Goal: Entertainment & Leisure: Consume media (video, audio)

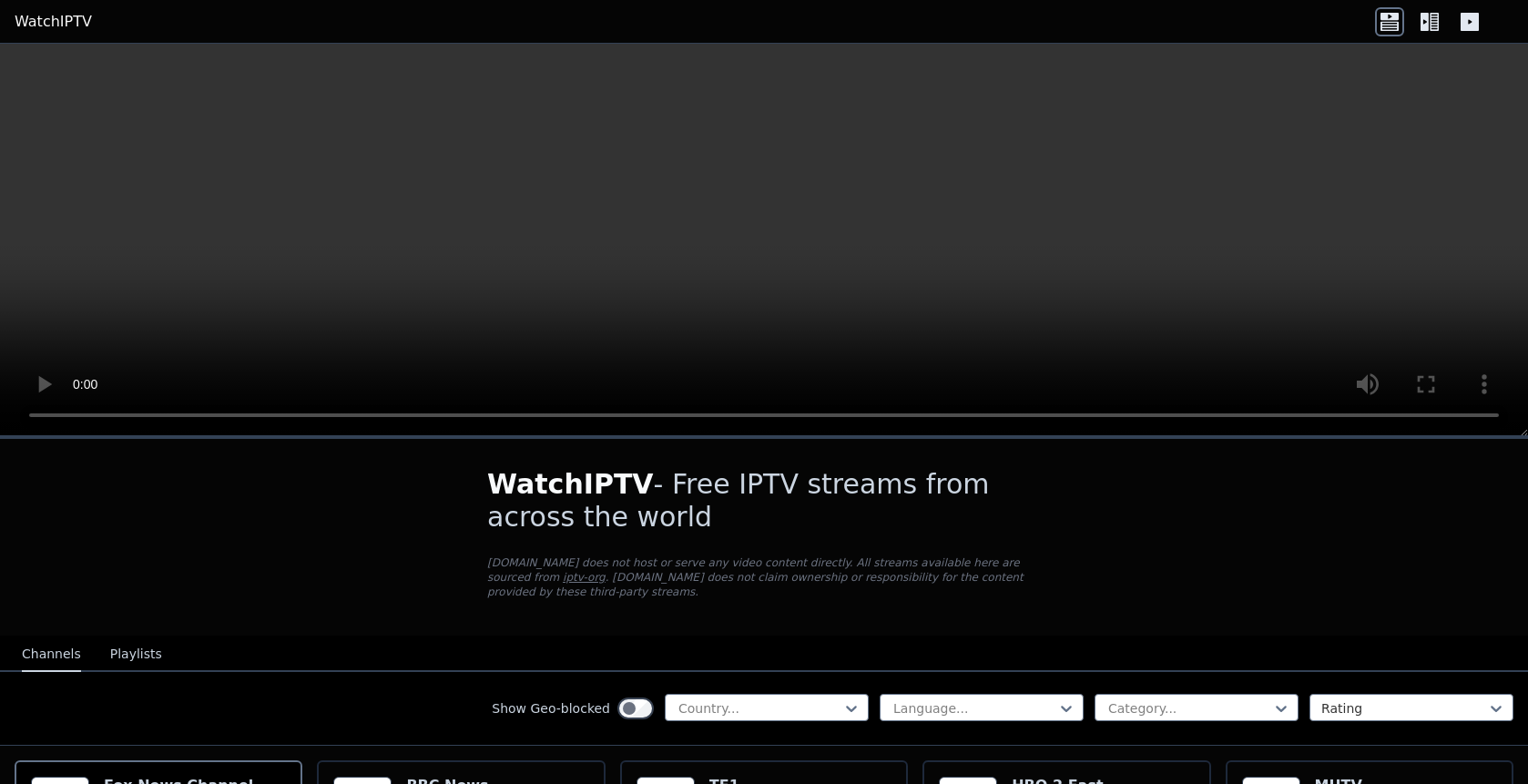
click at [130, 655] on button "Playlists" at bounding box center [136, 655] width 52 height 35
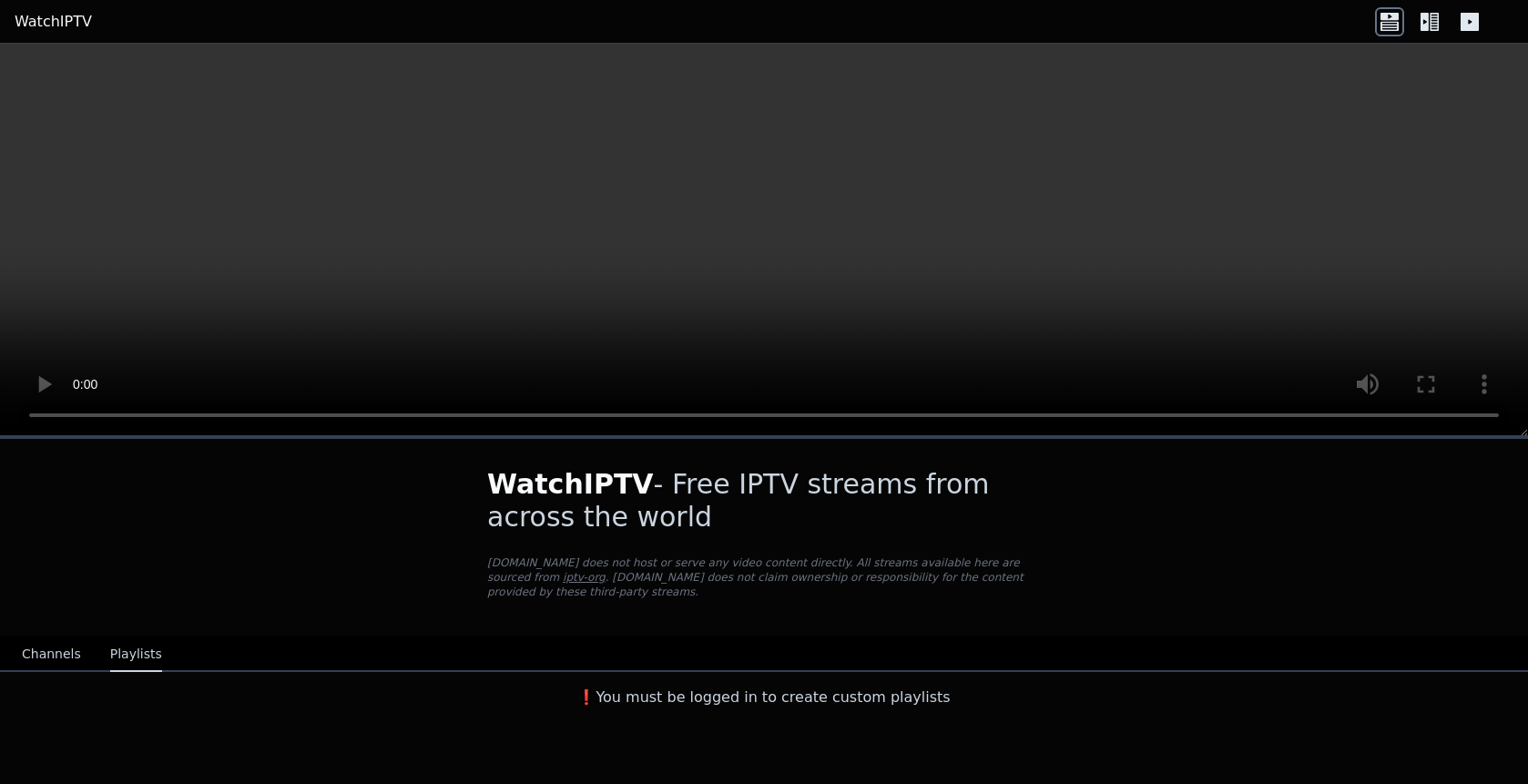
click at [730, 701] on h3 "❗️You must be logged in to create custom playlists" at bounding box center [764, 697] width 612 height 22
click at [752, 699] on h3 "❗️You must be logged in to create custom playlists" at bounding box center [764, 697] width 612 height 22
click at [826, 697] on h3 "❗️You must be logged in to create custom playlists" at bounding box center [764, 697] width 612 height 22
click at [641, 728] on div "WatchIPTV - Free IPTV streams from across the world [DOMAIN_NAME] does not host…" at bounding box center [764, 610] width 1528 height 349
click at [616, 724] on div "WatchIPTV - Free IPTV streams from across the world [DOMAIN_NAME] does not host…" at bounding box center [764, 610] width 1528 height 349
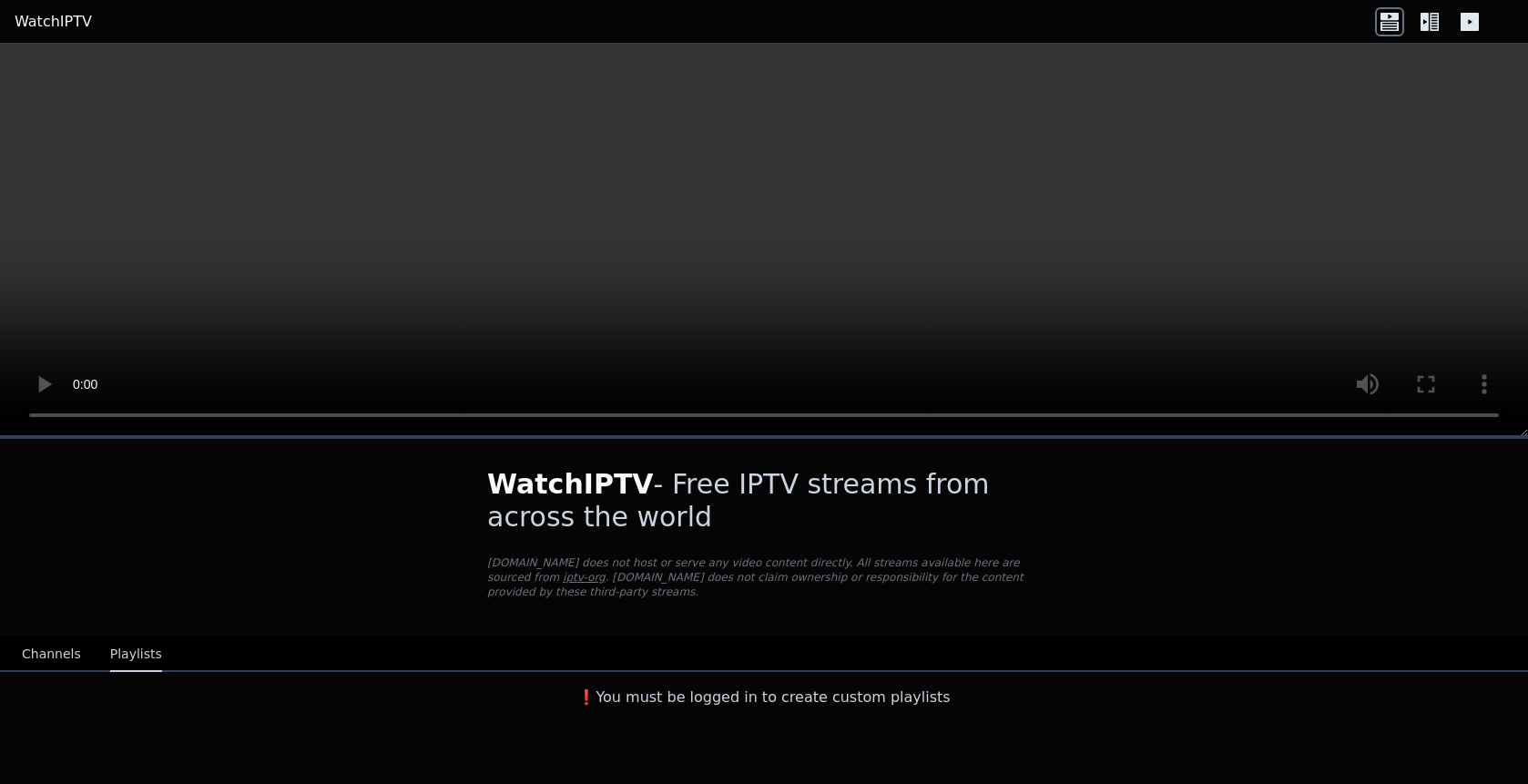
click at [311, 703] on div "❗️You must be logged in to create custom playlists" at bounding box center [764, 693] width 1528 height 44
click at [1427, 19] on icon at bounding box center [1424, 22] width 8 height 18
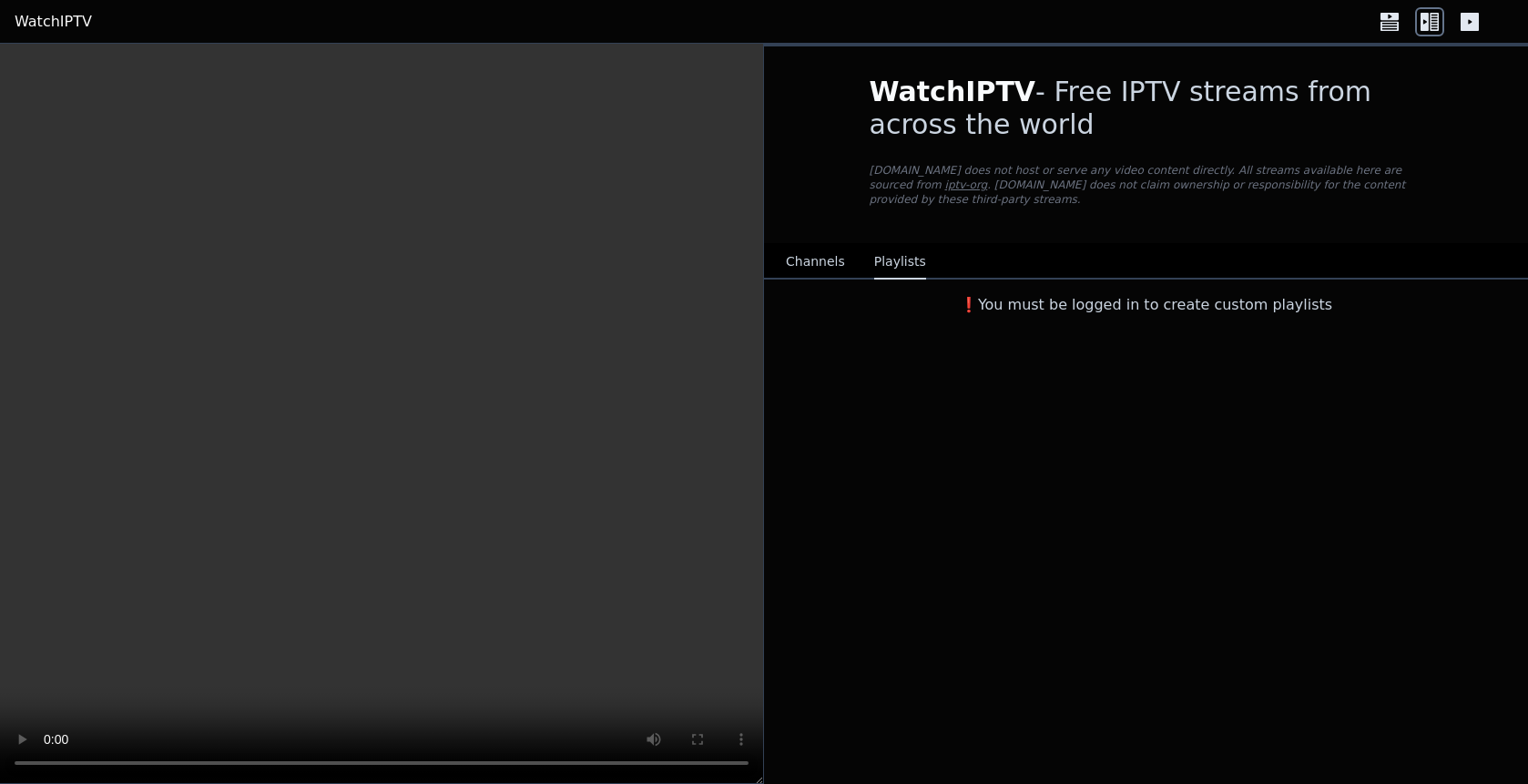
click at [945, 179] on link "iptv-org" at bounding box center [966, 185] width 43 height 13
click at [805, 263] on button "Channels" at bounding box center [815, 262] width 60 height 35
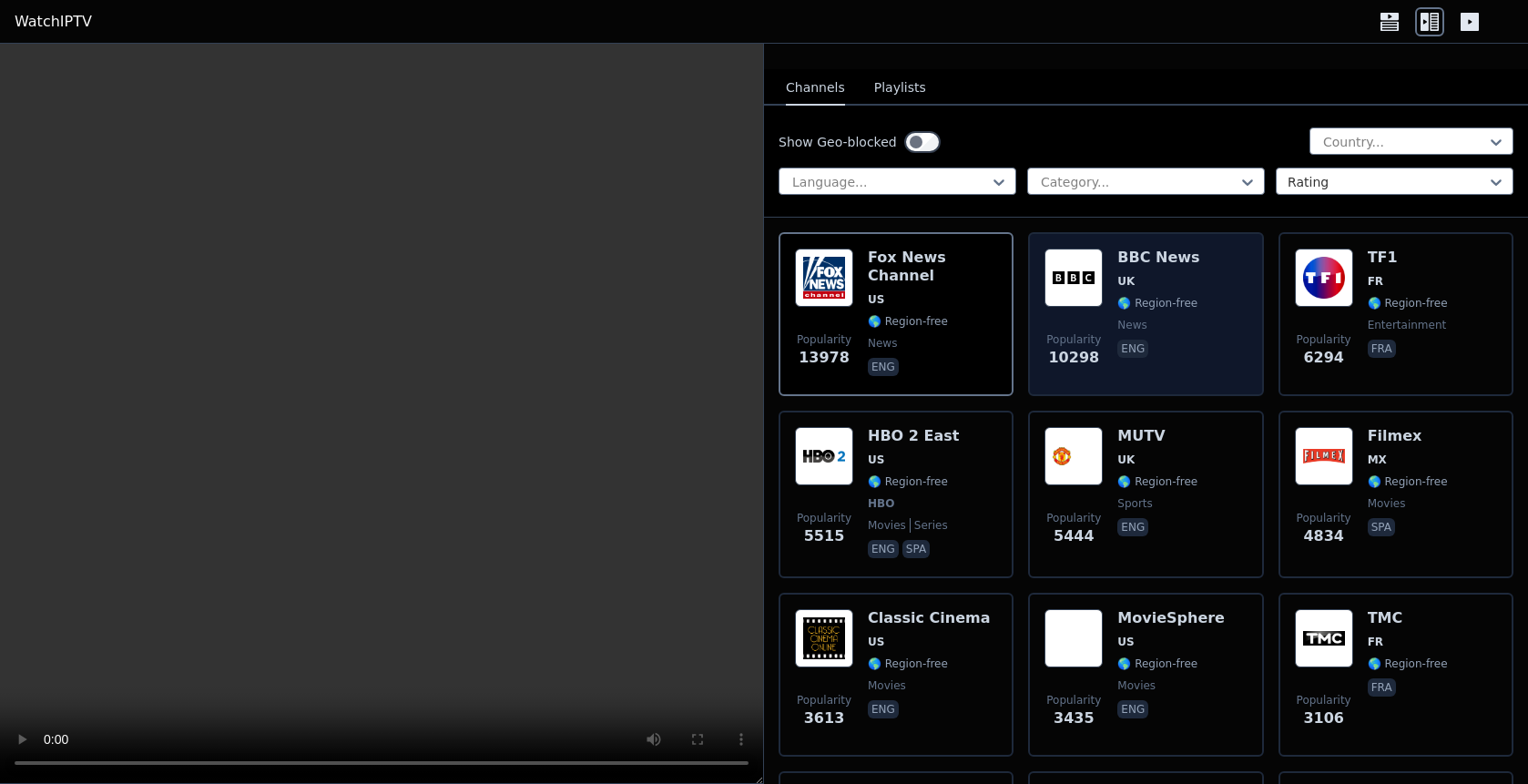
scroll to position [201, 0]
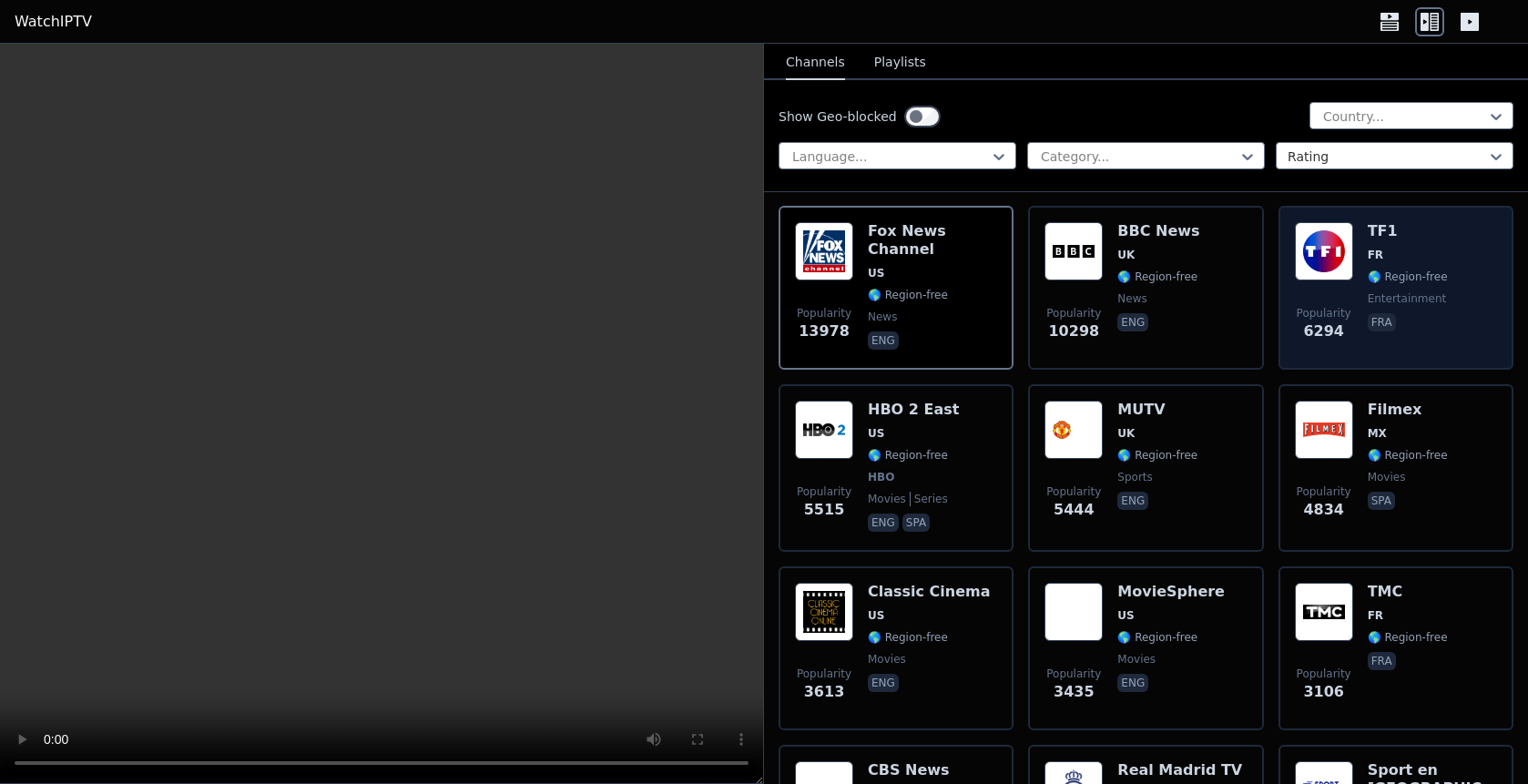
click at [1340, 242] on img at bounding box center [1324, 252] width 59 height 59
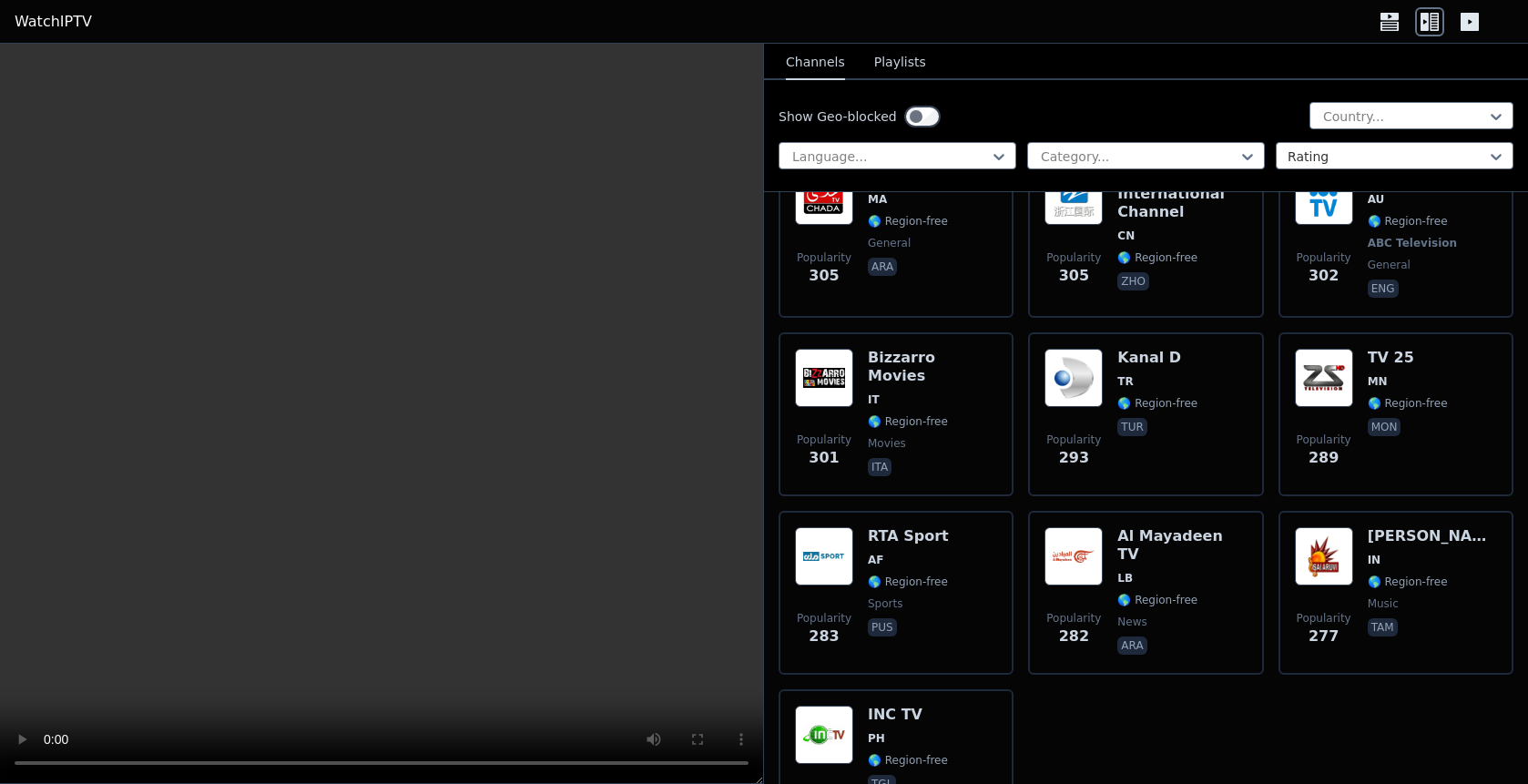
scroll to position [15089, 0]
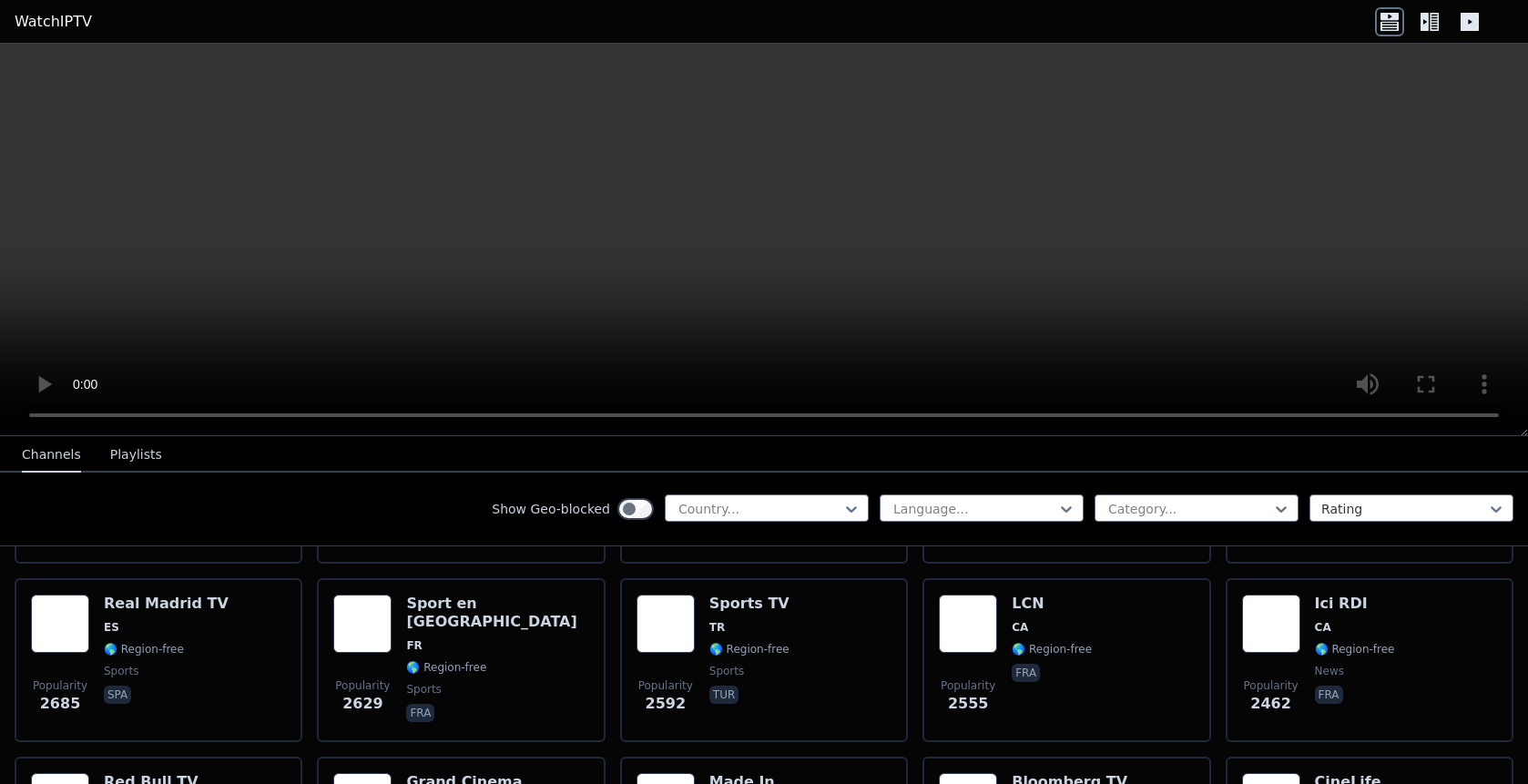
scroll to position [787, 0]
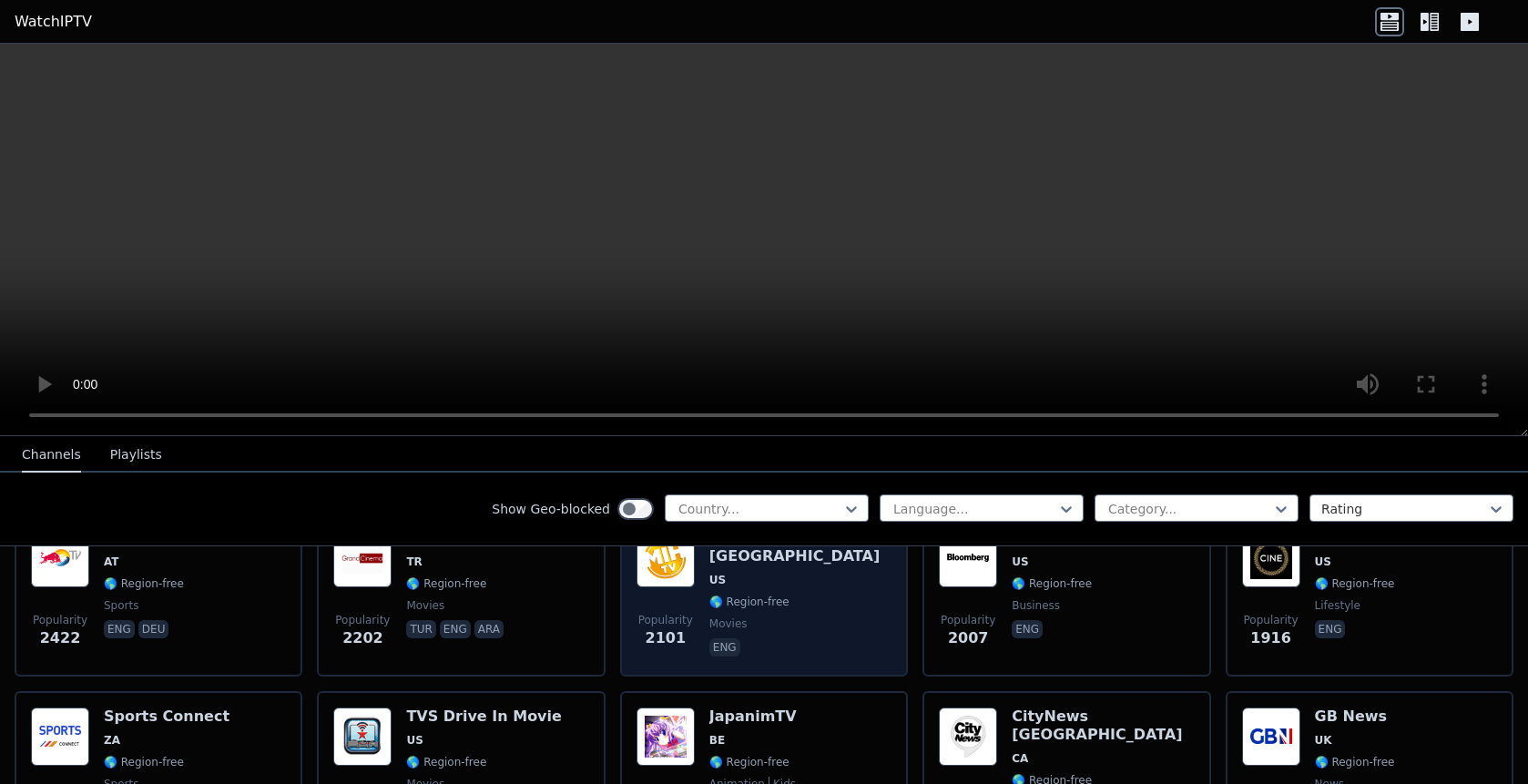
click at [682, 562] on img at bounding box center [666, 558] width 59 height 59
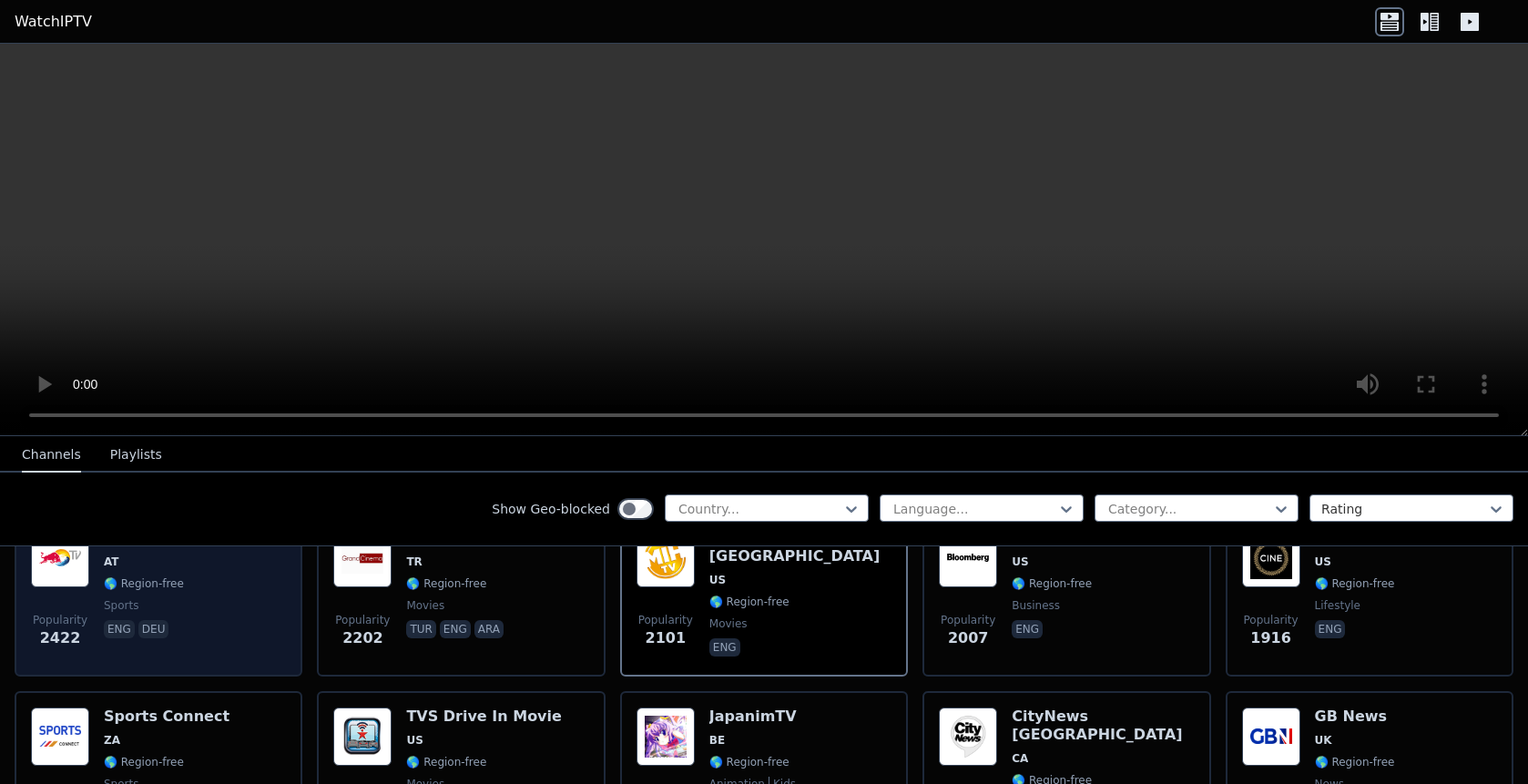
click at [64, 572] on img at bounding box center [60, 558] width 59 height 59
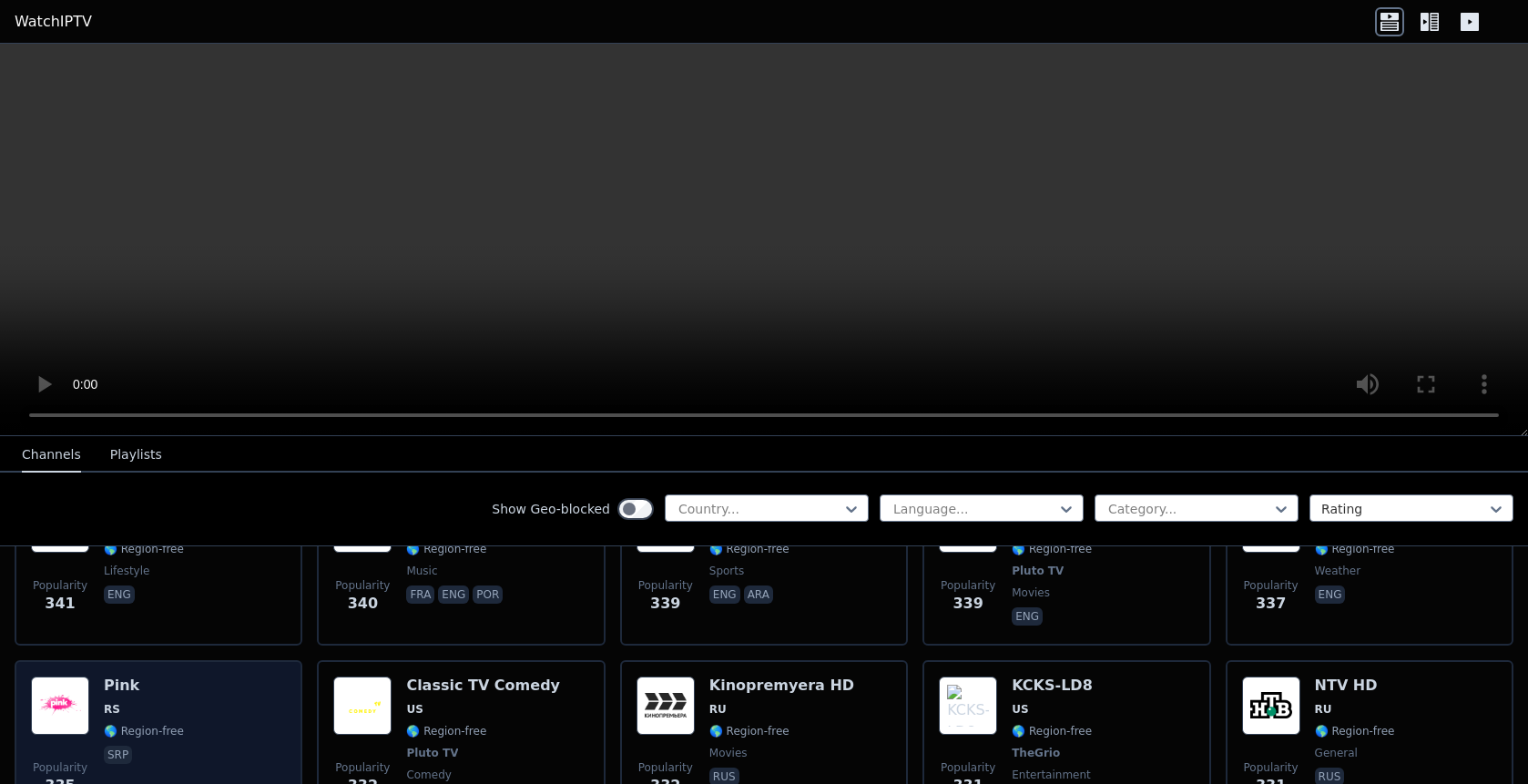
scroll to position [9130, 0]
